Goal: Navigation & Orientation: Find specific page/section

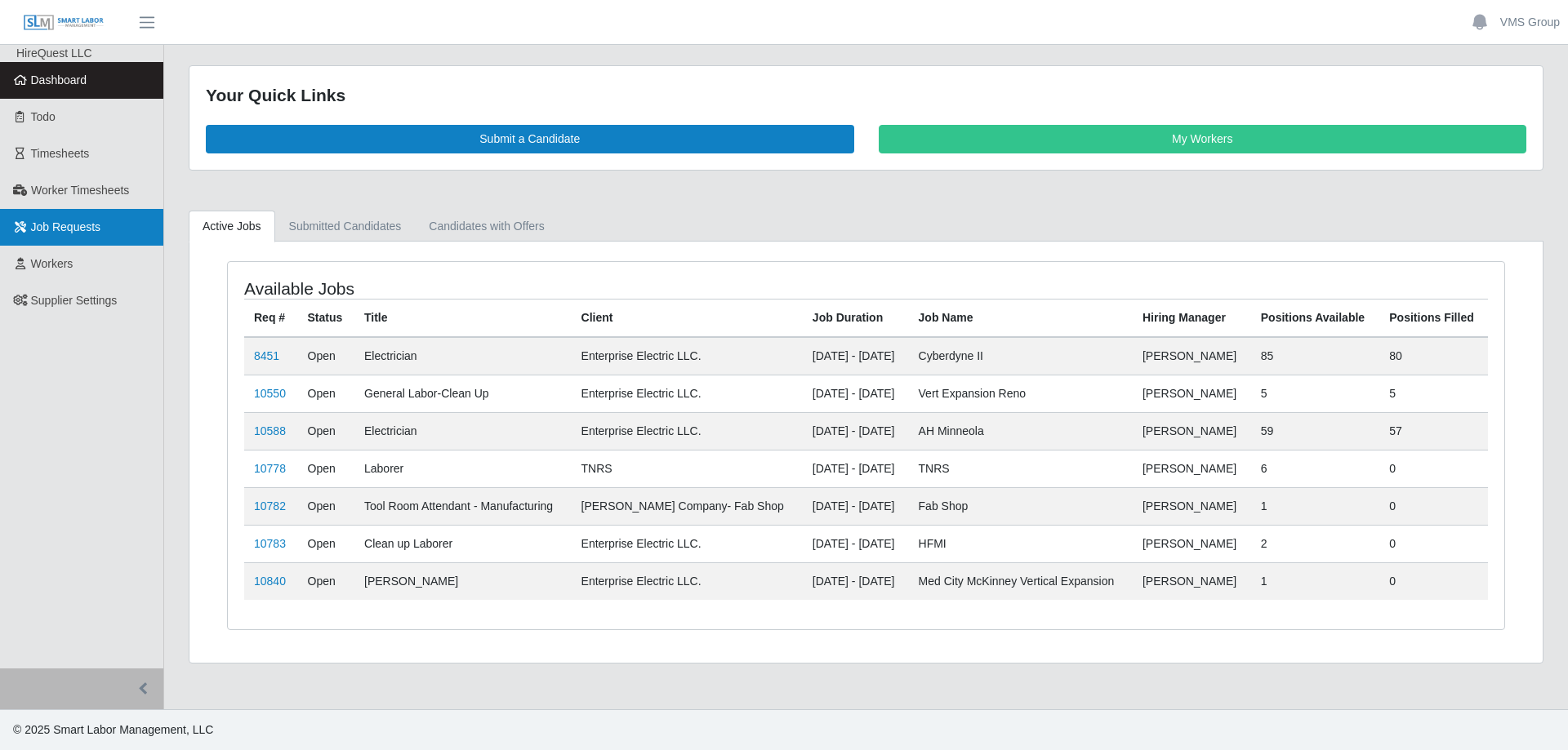
click at [65, 226] on span "Job Requests" at bounding box center [66, 226] width 70 height 13
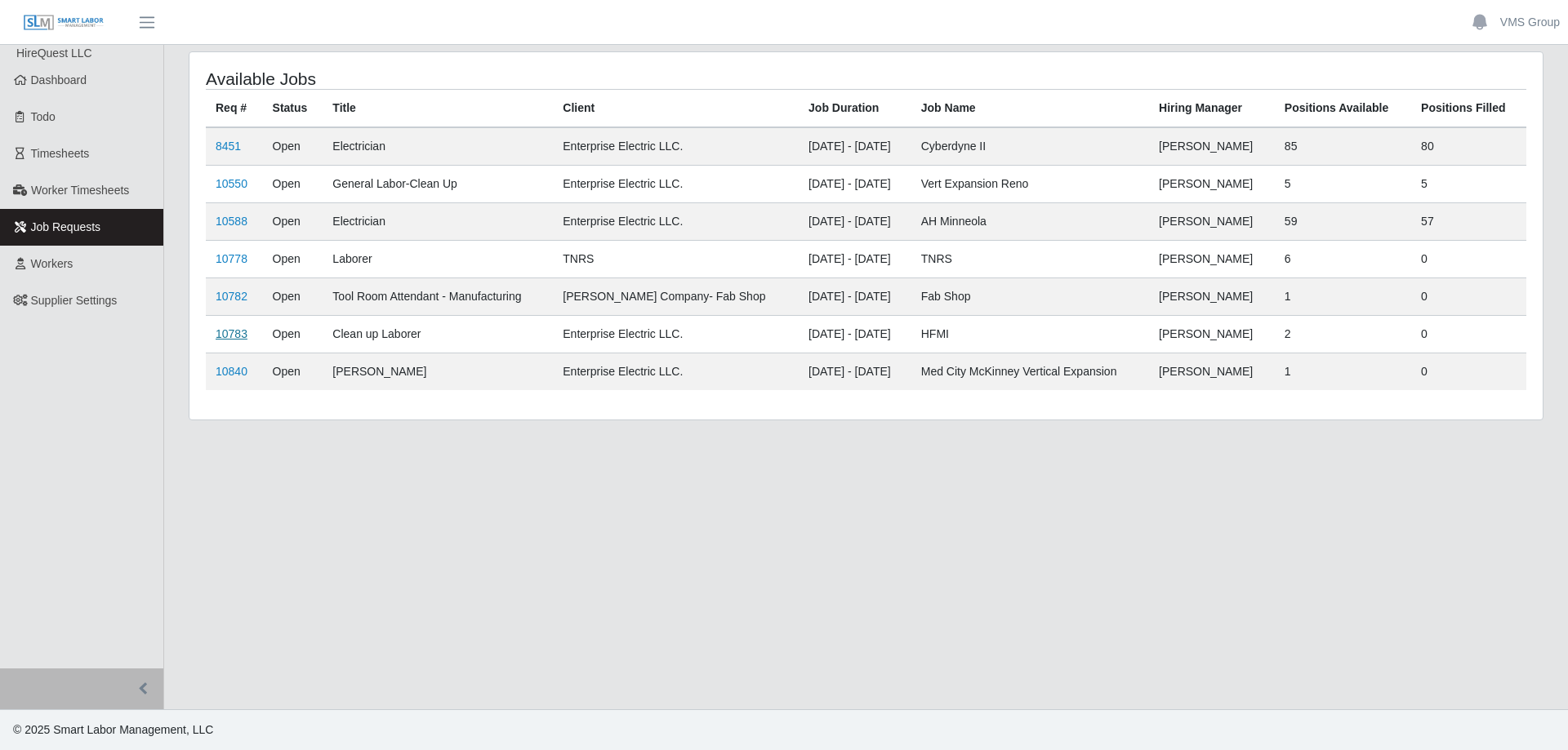
click at [234, 334] on link "10783" at bounding box center [231, 334] width 32 height 13
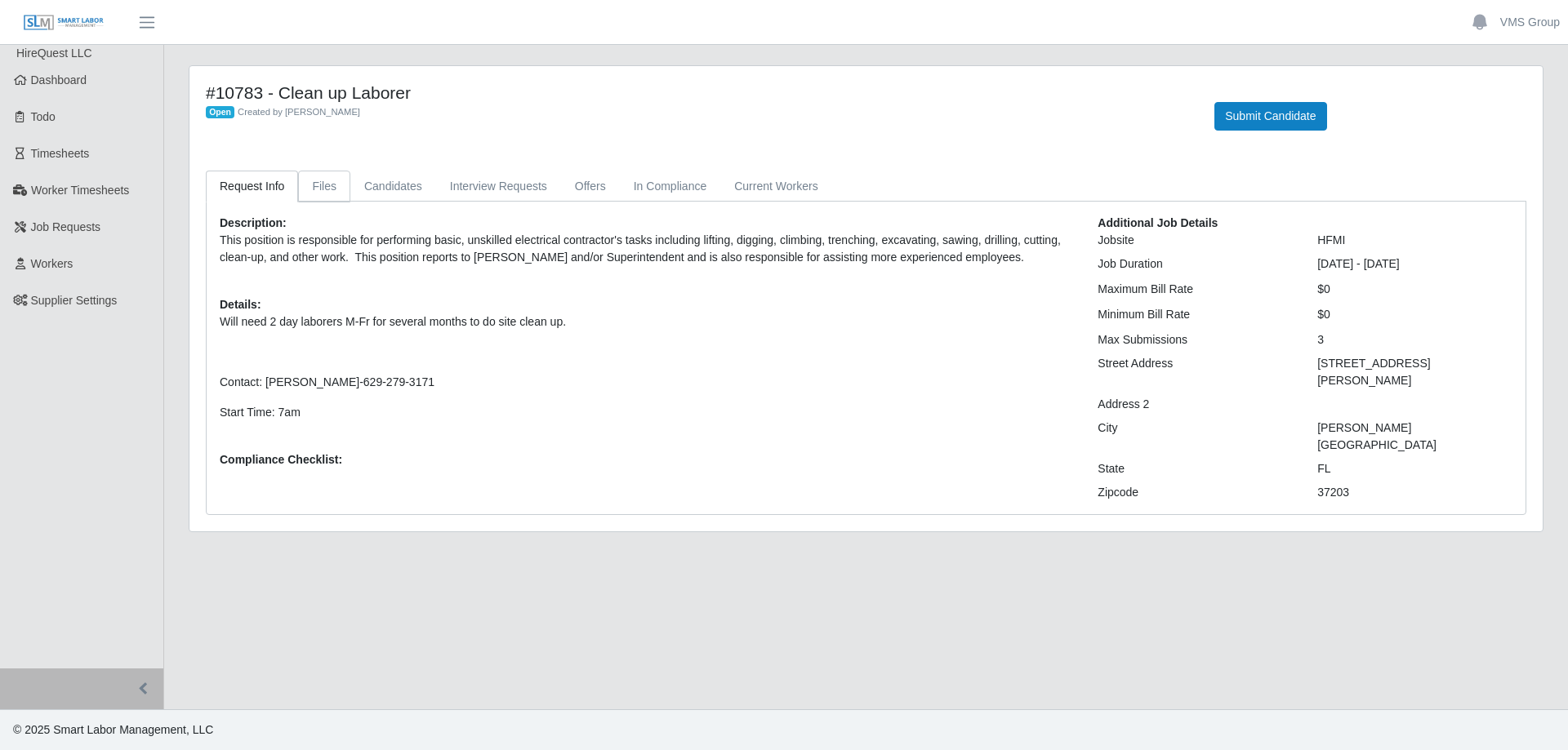
click at [329, 188] on link "Files" at bounding box center [324, 187] width 52 height 32
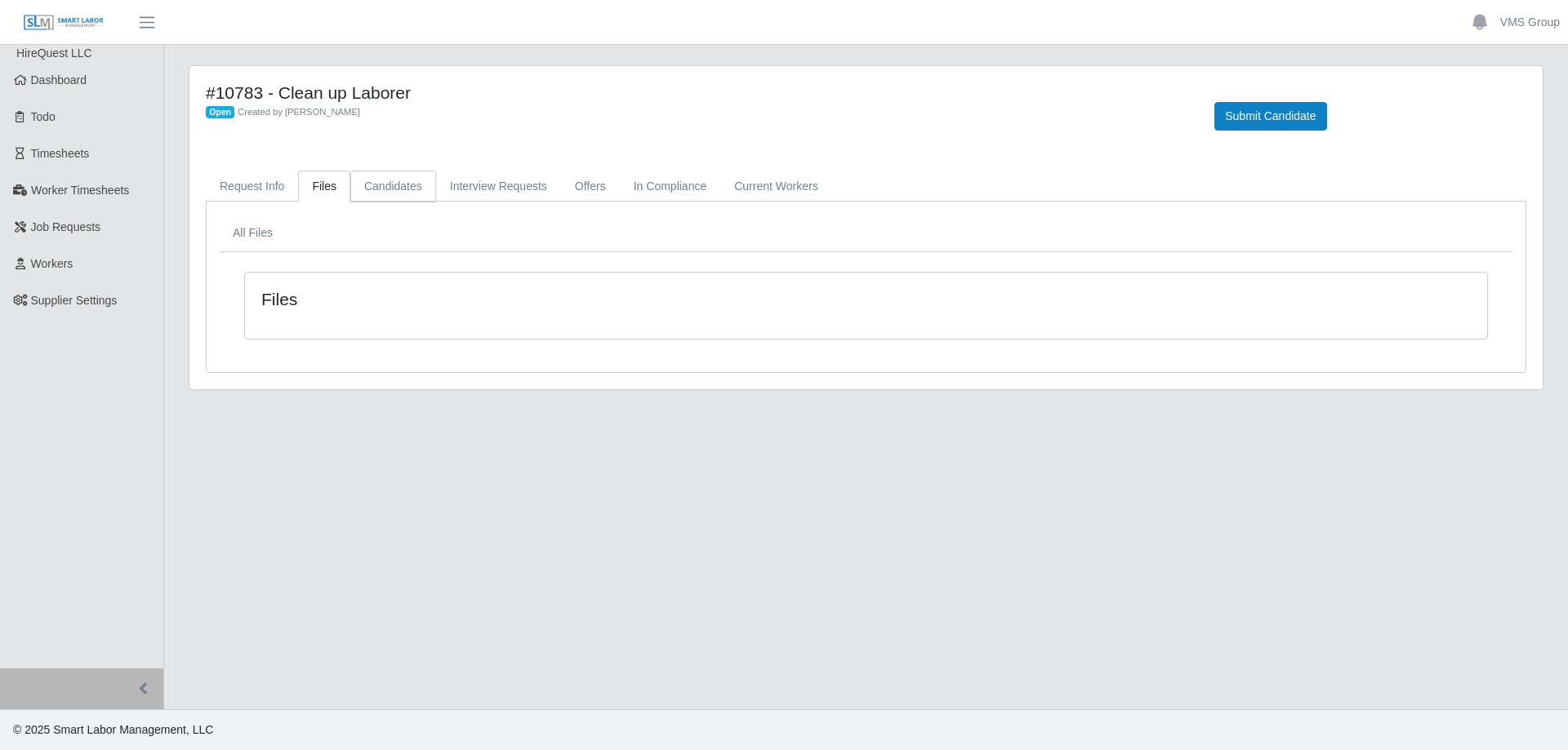
click at [423, 182] on link "Candidates" at bounding box center [393, 187] width 85 height 32
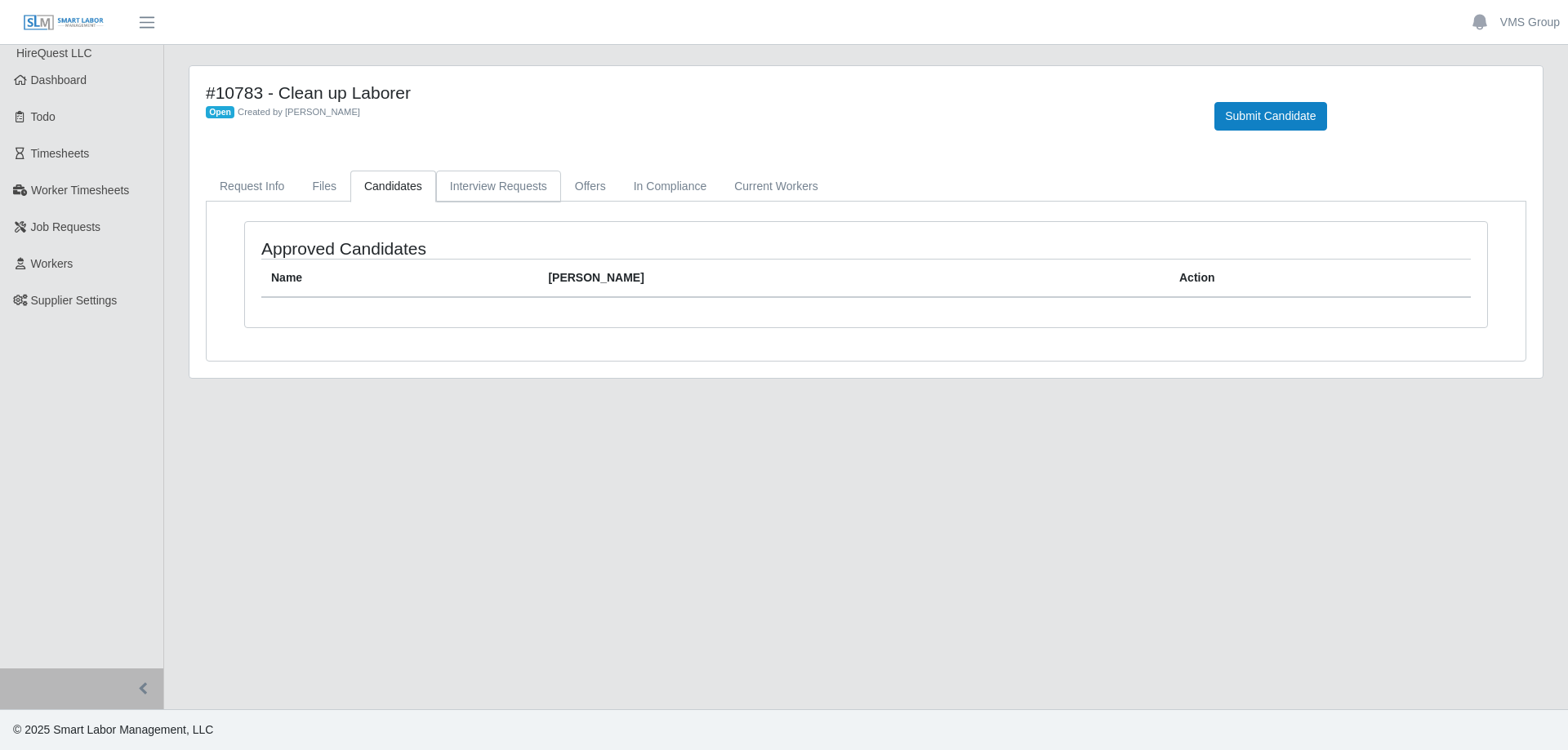
click at [489, 185] on link "Interview Requests" at bounding box center [498, 187] width 125 height 32
click at [580, 186] on link "Offers" at bounding box center [591, 187] width 59 height 32
click at [658, 187] on link "In Compliance" at bounding box center [671, 187] width 101 height 32
click at [773, 184] on link "Current Workers" at bounding box center [775, 187] width 111 height 32
click at [242, 182] on link "Request Info" at bounding box center [252, 187] width 92 height 32
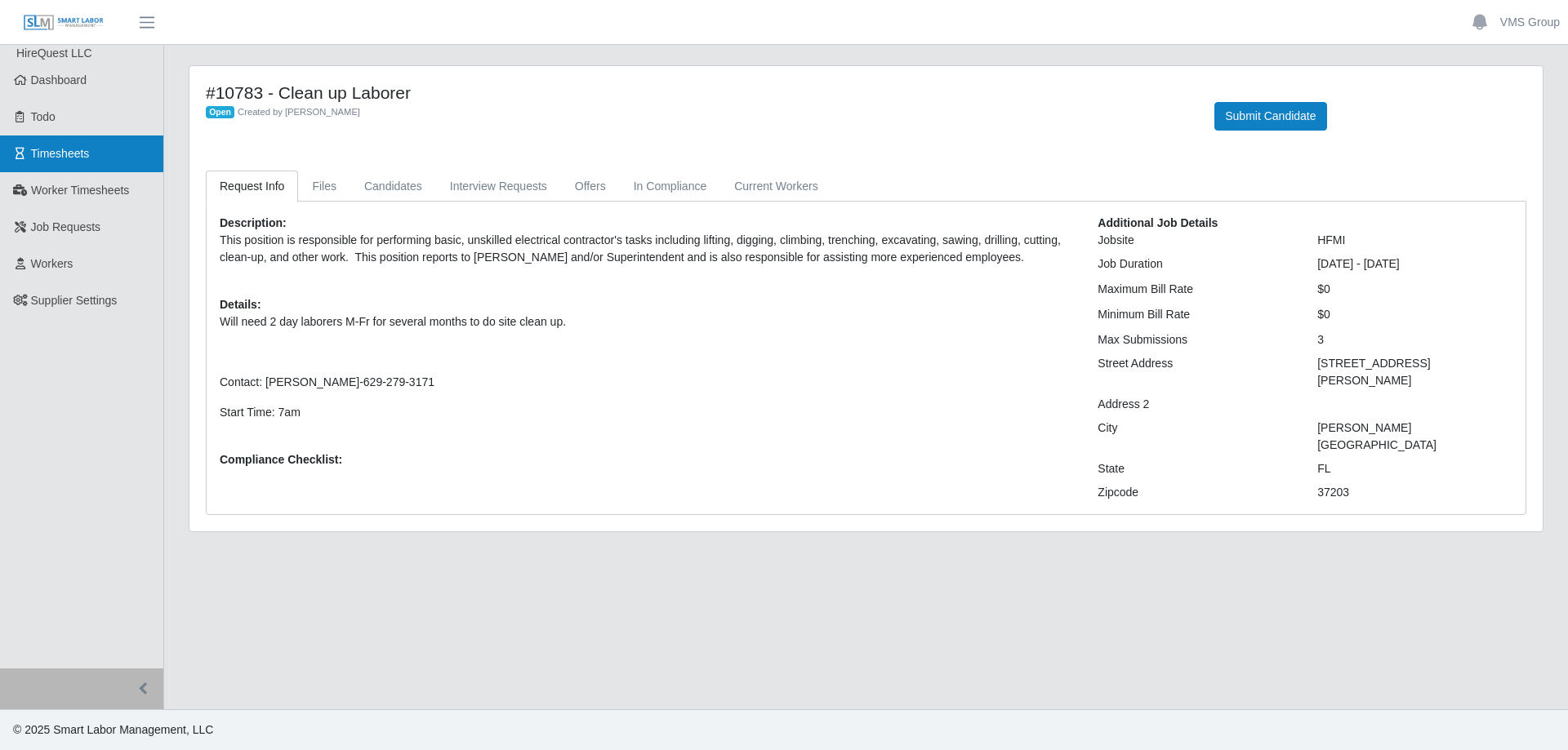
click at [35, 150] on span "Timesheets" at bounding box center [61, 153] width 59 height 13
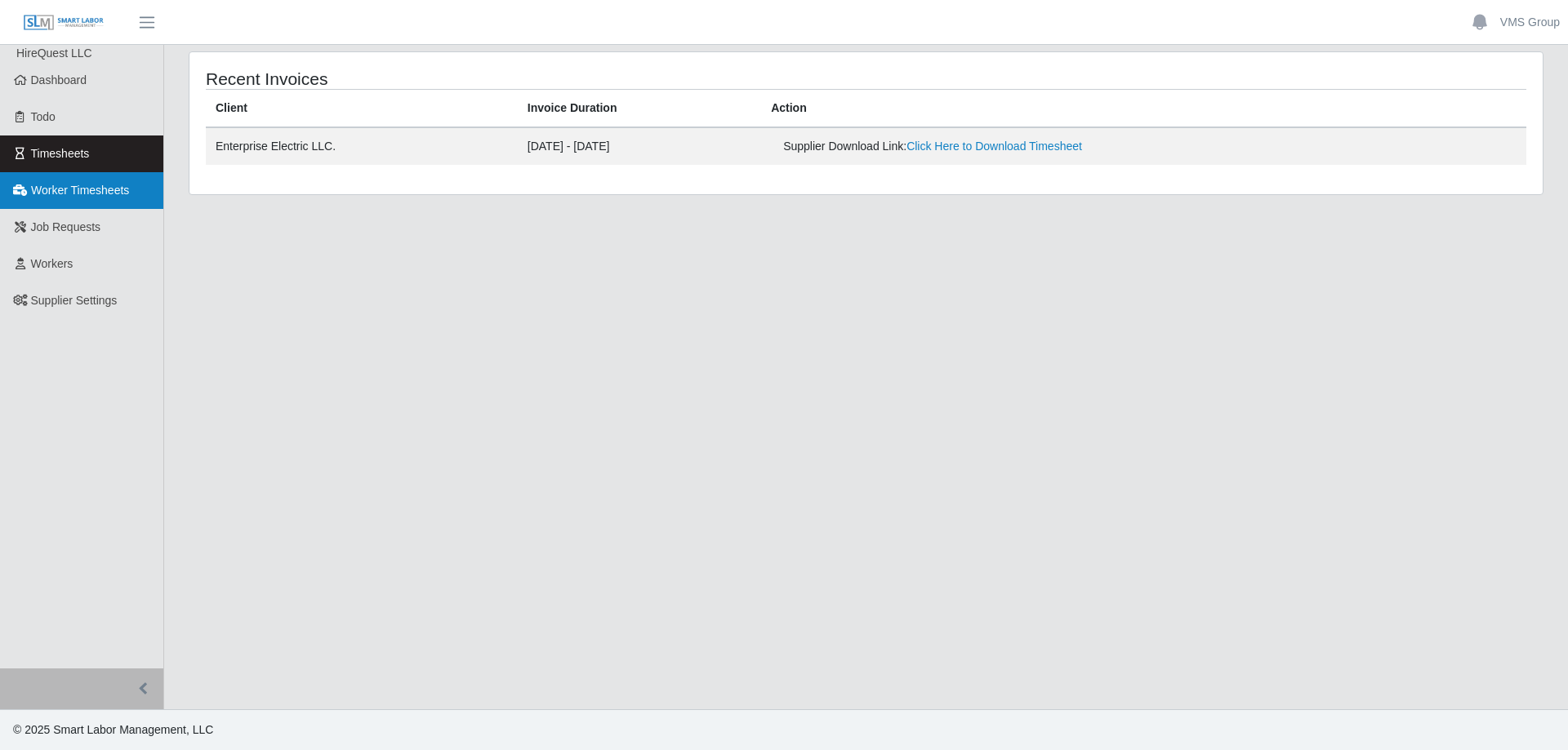
click at [74, 205] on link "Worker Timesheets" at bounding box center [81, 190] width 163 height 36
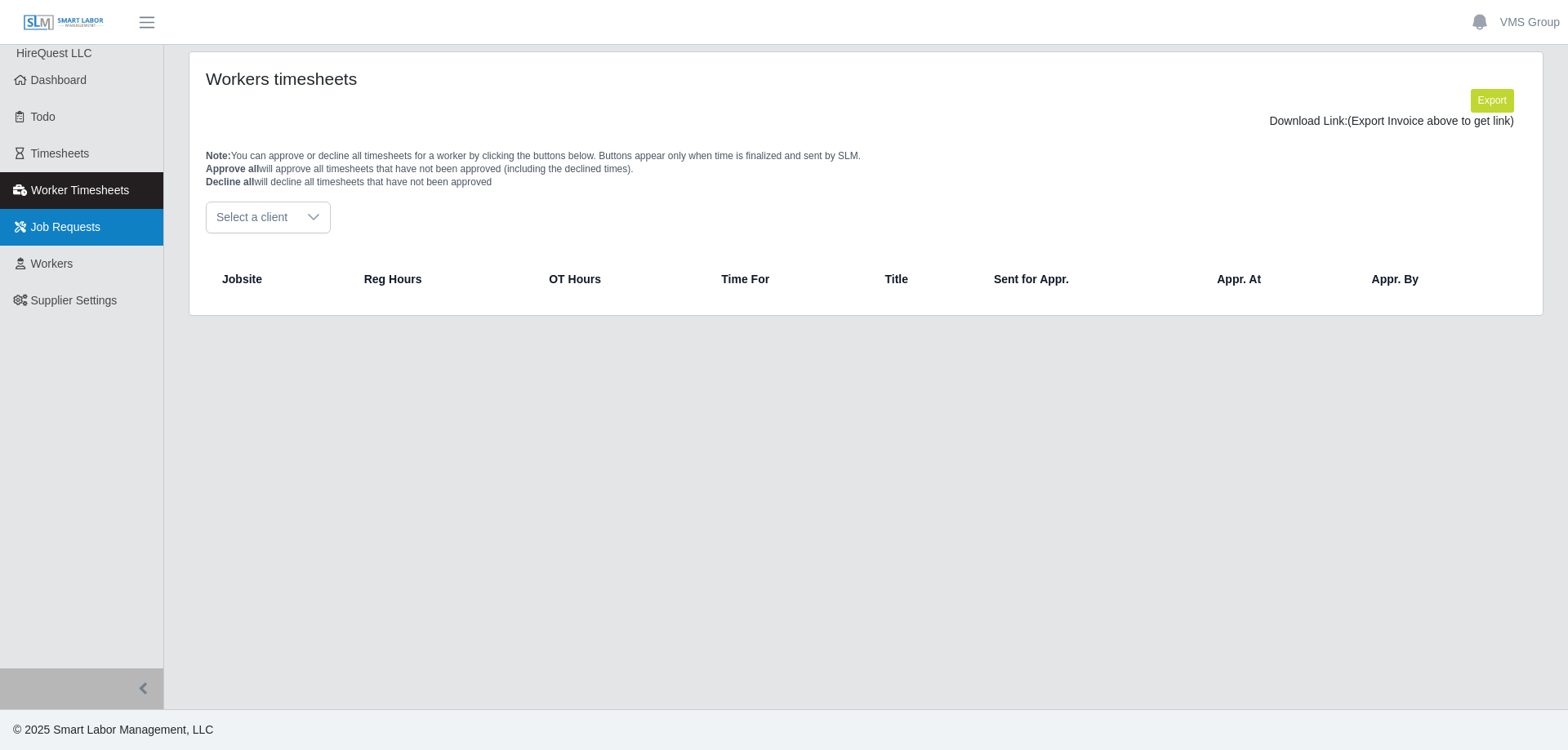
click at [75, 220] on link "Job Requests" at bounding box center [81, 226] width 163 height 36
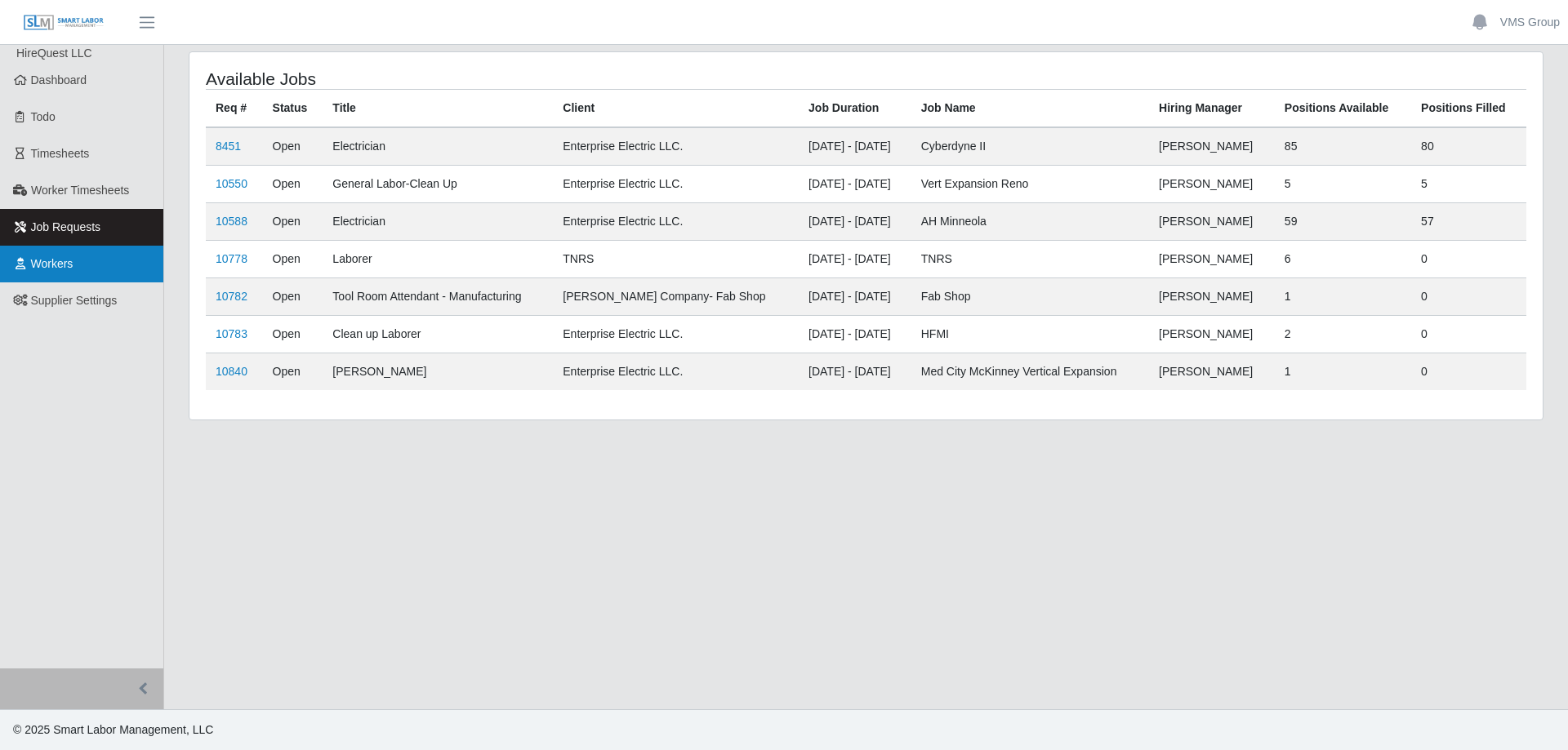
click at [41, 264] on span "Workers" at bounding box center [52, 263] width 42 height 13
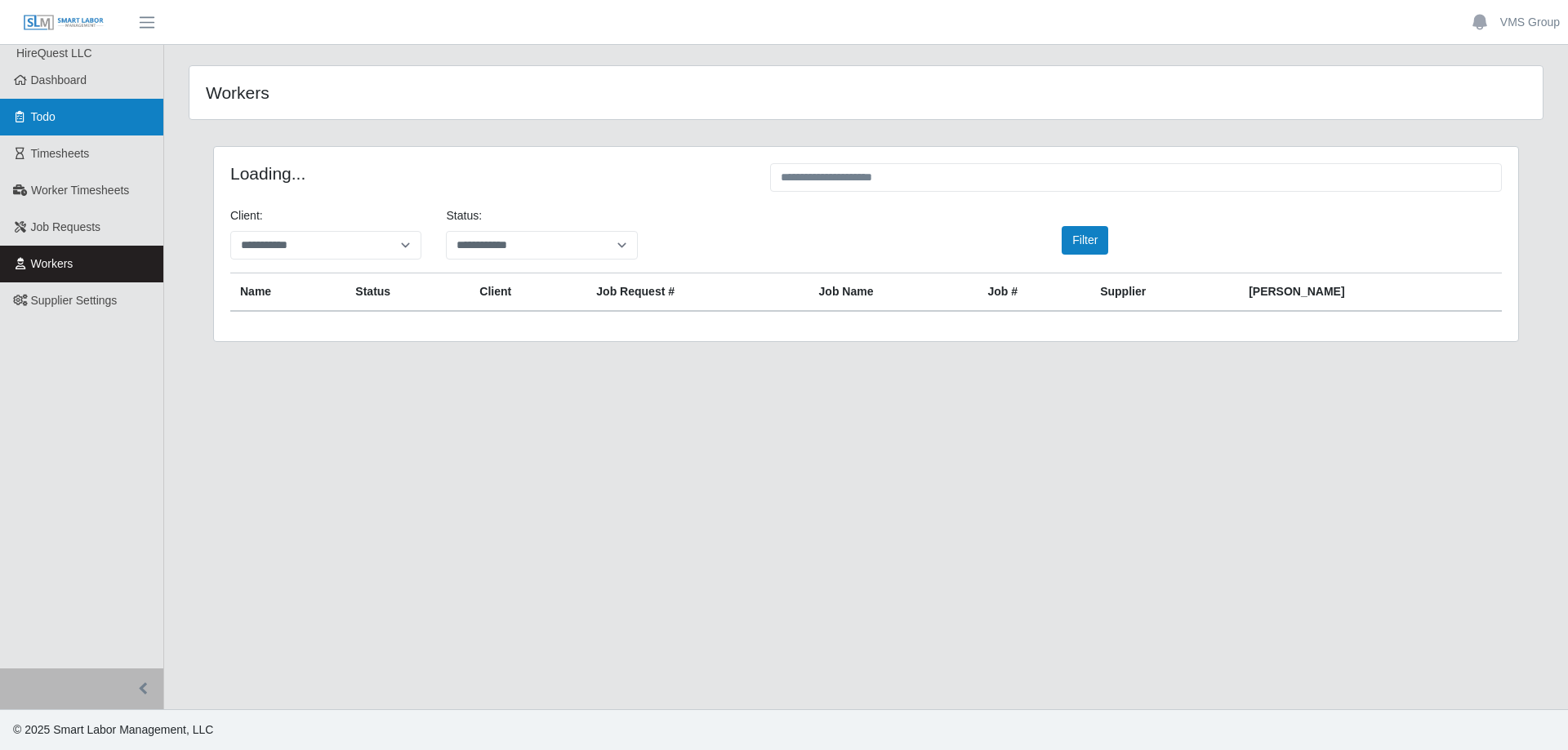
click at [46, 85] on span "Dashboard" at bounding box center [59, 79] width 57 height 13
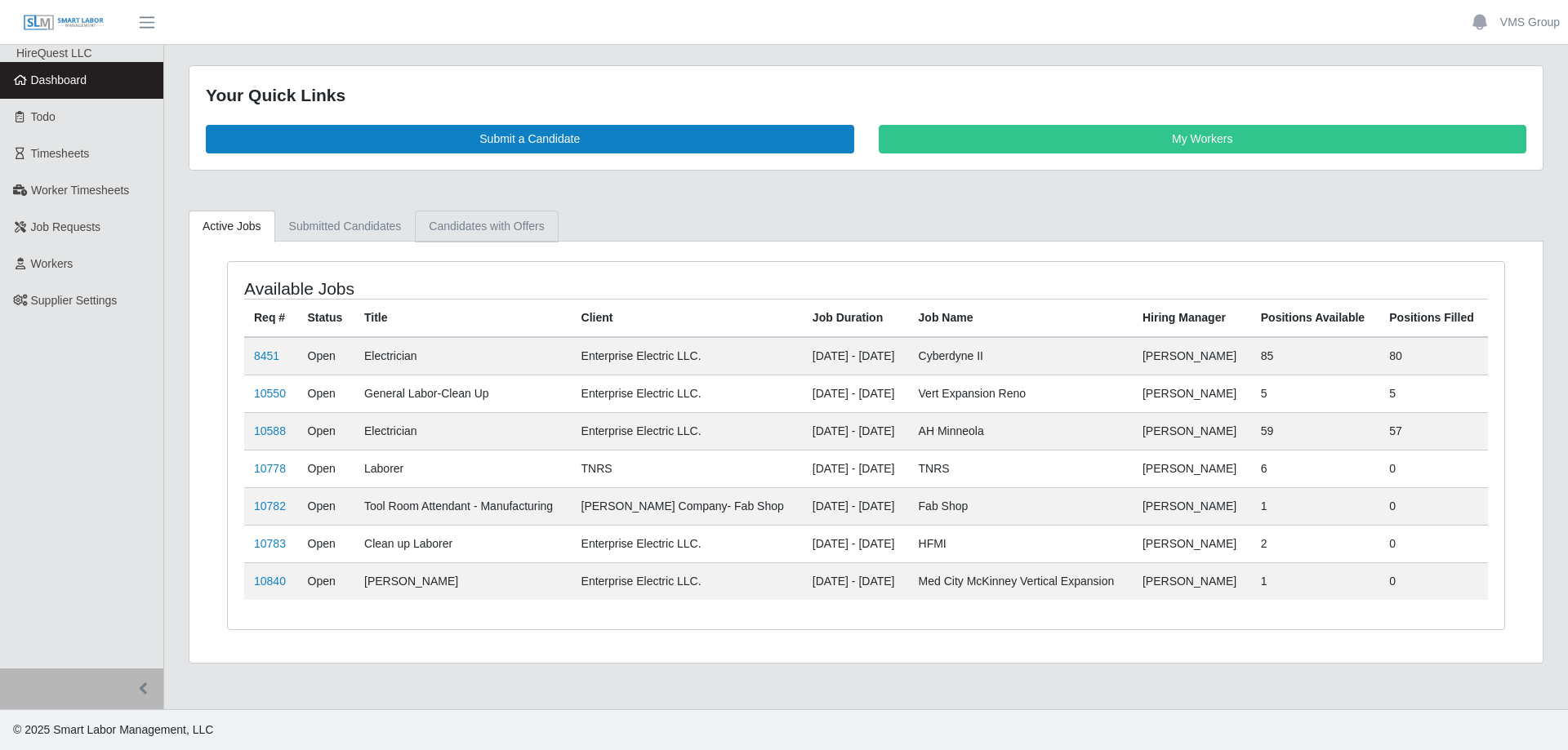
click at [476, 220] on link "Candidates with Offers" at bounding box center [486, 226] width 143 height 32
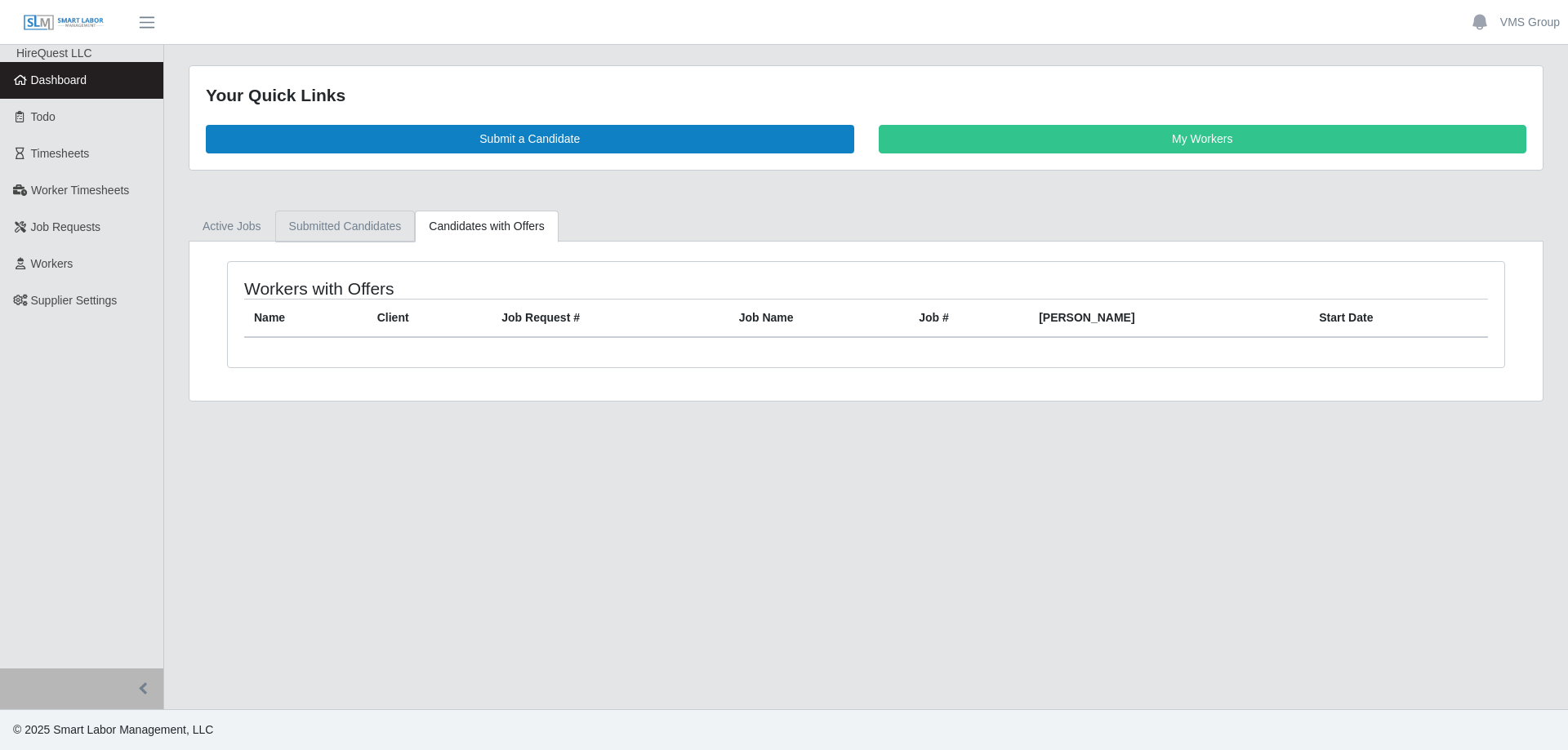
click at [360, 226] on link "Submitted Candidates" at bounding box center [346, 226] width 140 height 32
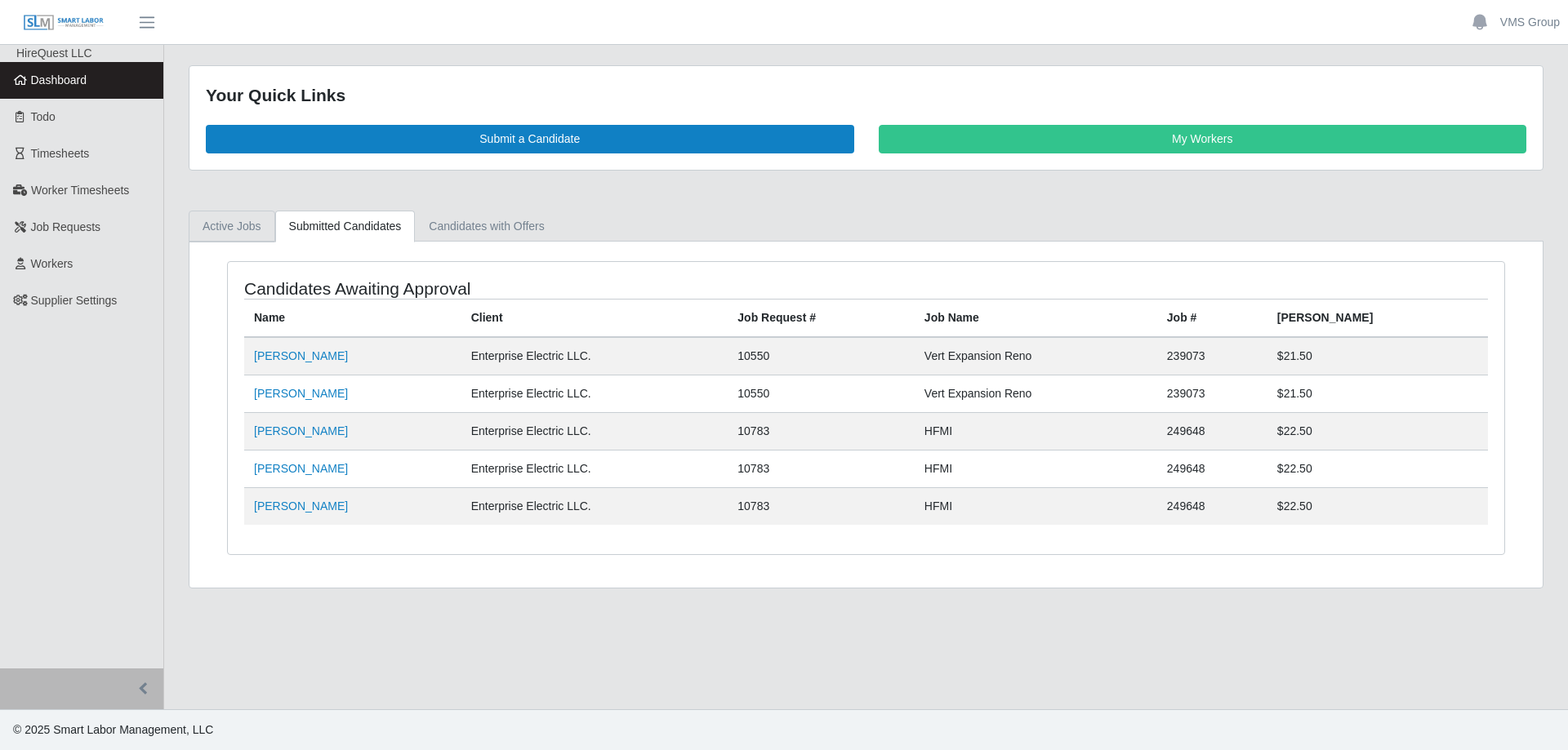
click at [214, 221] on link "Active Jobs" at bounding box center [231, 226] width 86 height 32
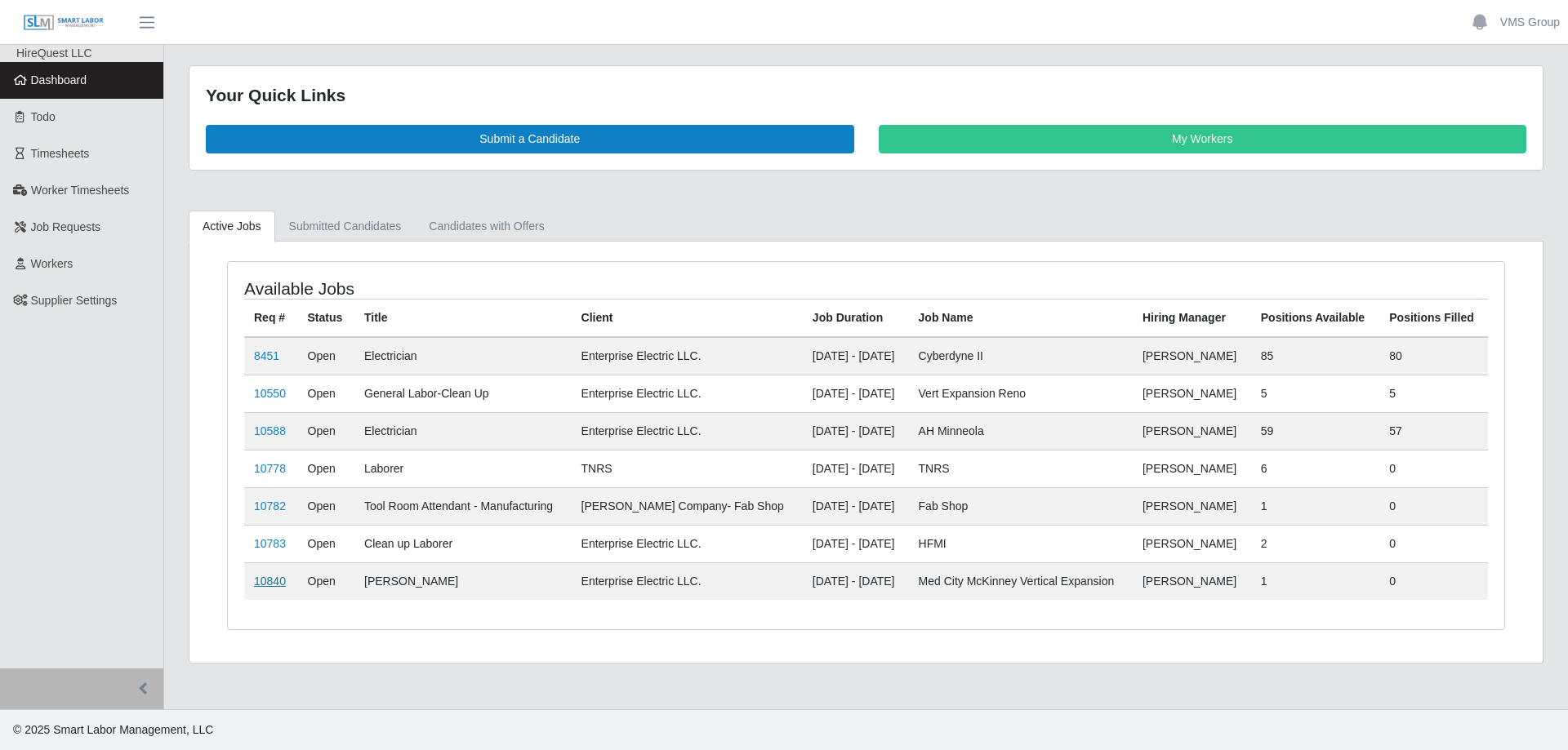
click at [265, 586] on link "10840" at bounding box center [270, 580] width 32 height 13
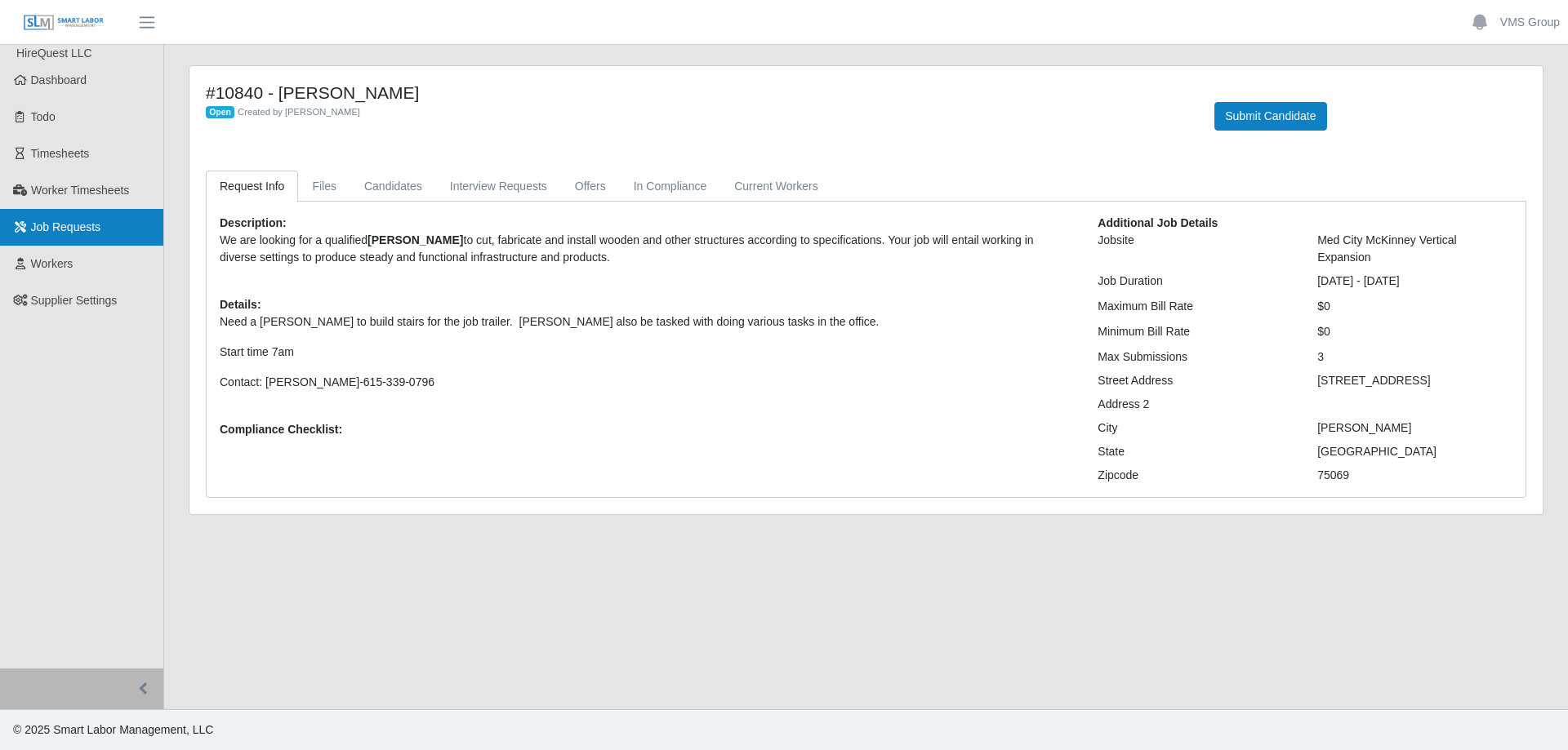
click at [55, 236] on link "Job Requests" at bounding box center [81, 226] width 163 height 36
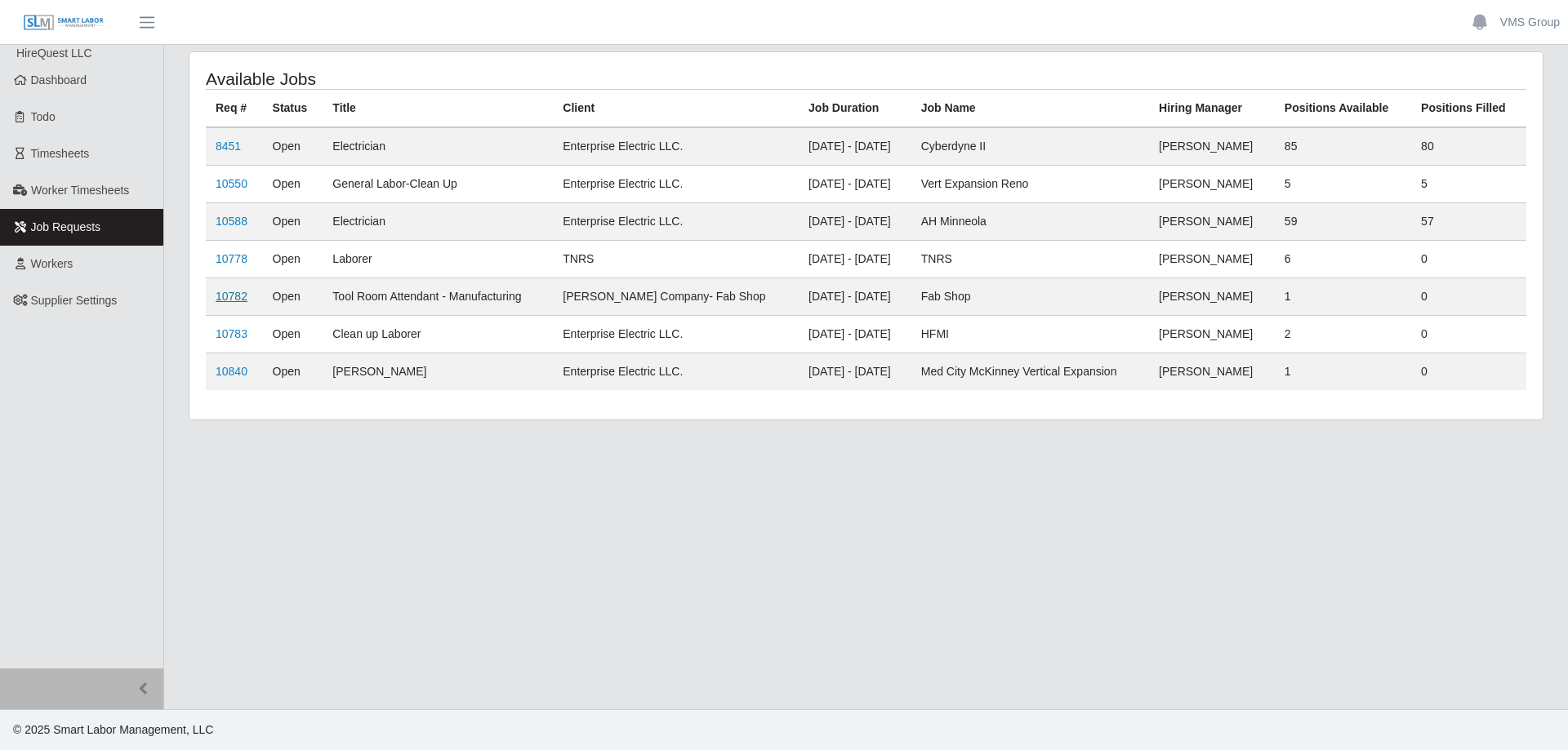
click at [229, 298] on link "10782" at bounding box center [231, 296] width 32 height 13
